Goal: Find specific page/section: Find specific page/section

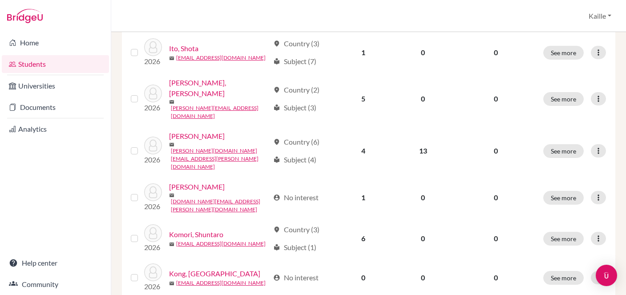
scroll to position [736, 0]
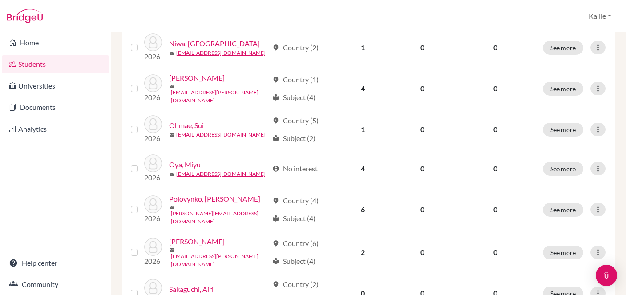
scroll to position [491, 0]
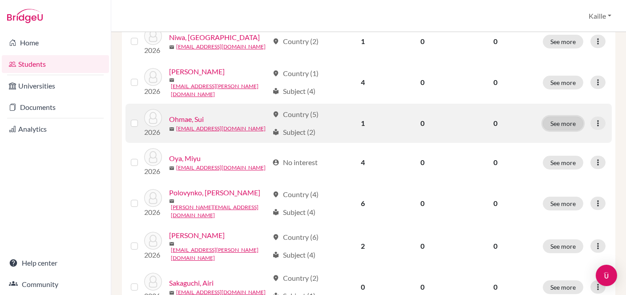
click at [565, 116] on button "See more" at bounding box center [562, 123] width 40 height 14
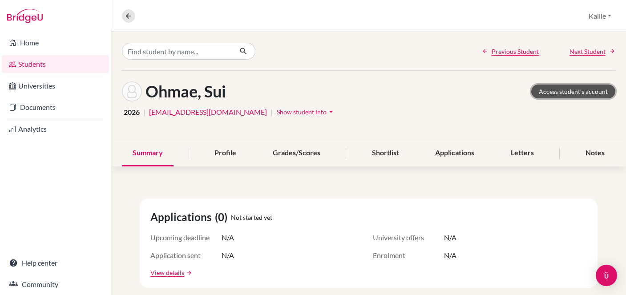
click at [560, 91] on link "Access student's account" at bounding box center [573, 91] width 84 height 14
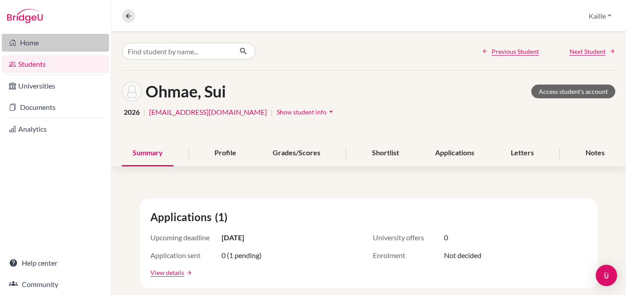
click at [60, 40] on link "Home" at bounding box center [55, 43] width 107 height 18
